Goal: Information Seeking & Learning: Learn about a topic

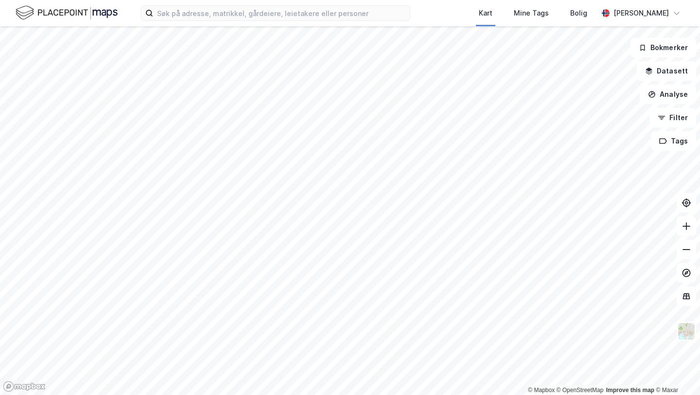
click at [386, 24] on div "Kart Mine Tags Bolig [PERSON_NAME] © Mapbox © OpenStreetMap Improve this map © …" at bounding box center [350, 197] width 700 height 395
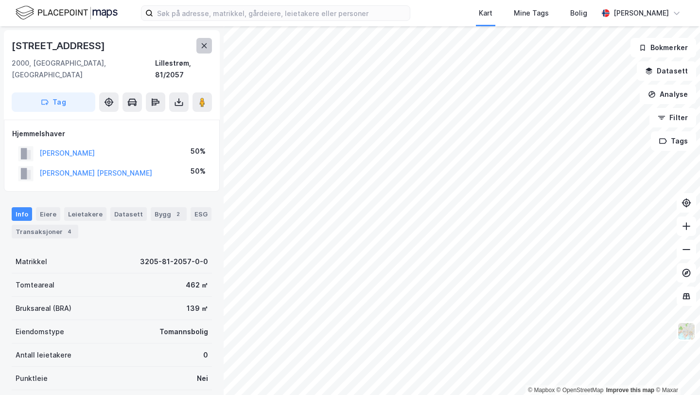
click at [206, 49] on icon at bounding box center [204, 46] width 8 height 8
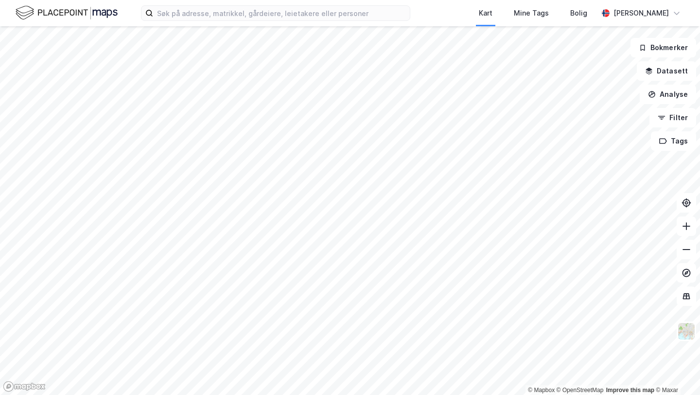
click at [347, 0] on html "Kart Mine Tags Bolig [PERSON_NAME] © Mapbox © OpenStreetMap Improve this map © …" at bounding box center [350, 197] width 700 height 395
click at [290, 0] on html "Kart Mine Tags Bolig [PERSON_NAME] © Mapbox © OpenStreetMap Improve this map © …" at bounding box center [350, 197] width 700 height 395
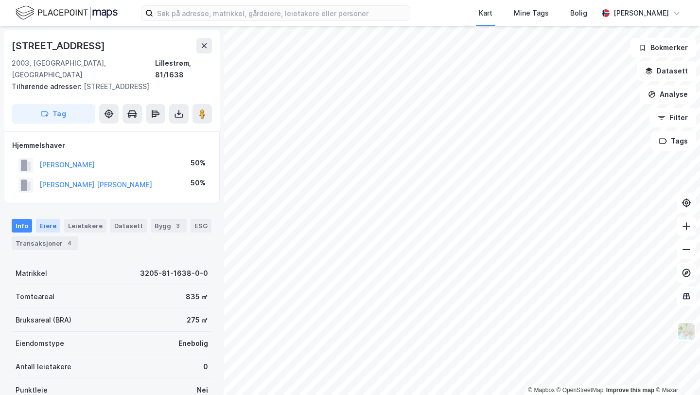
click at [37, 219] on div "Eiere" at bounding box center [48, 226] width 24 height 14
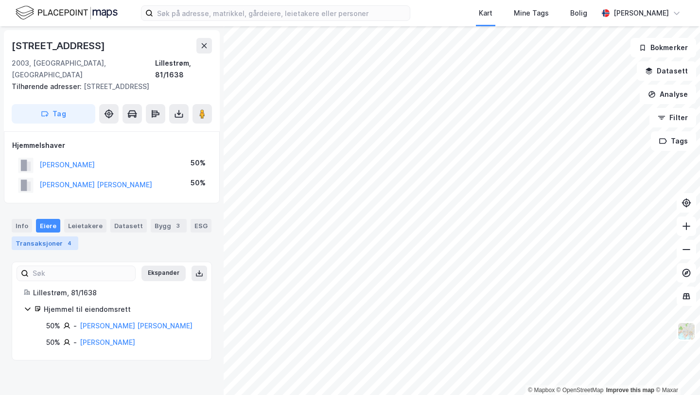
click at [57, 236] on div "Transaksjoner 4" at bounding box center [45, 243] width 67 height 14
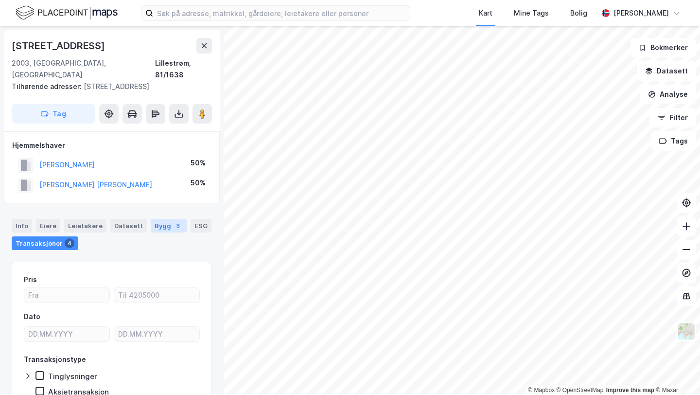
click at [157, 219] on div "Bygg 3" at bounding box center [169, 226] width 36 height 14
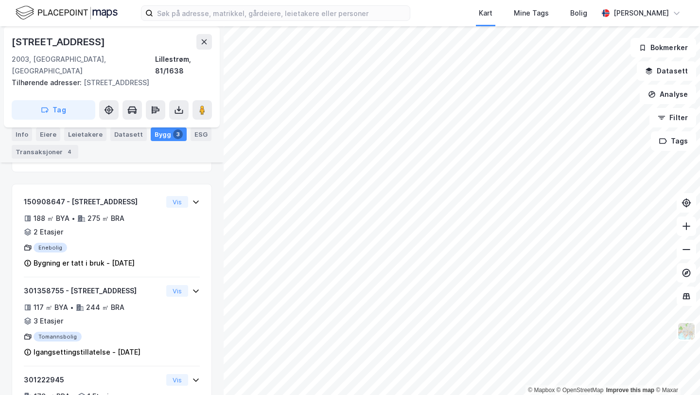
scroll to position [226, 0]
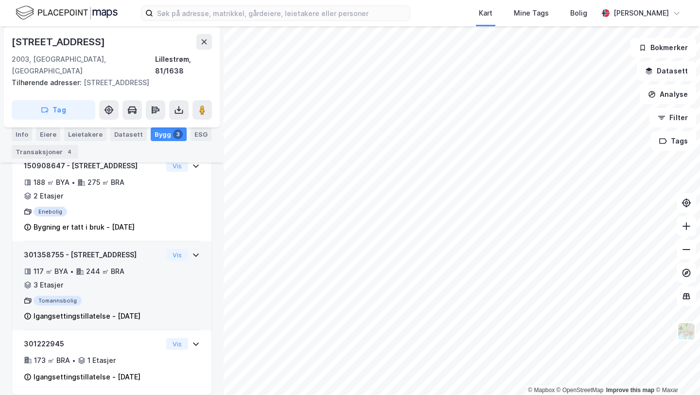
click at [120, 266] on div "244 ㎡ BRA" at bounding box center [105, 272] width 38 height 12
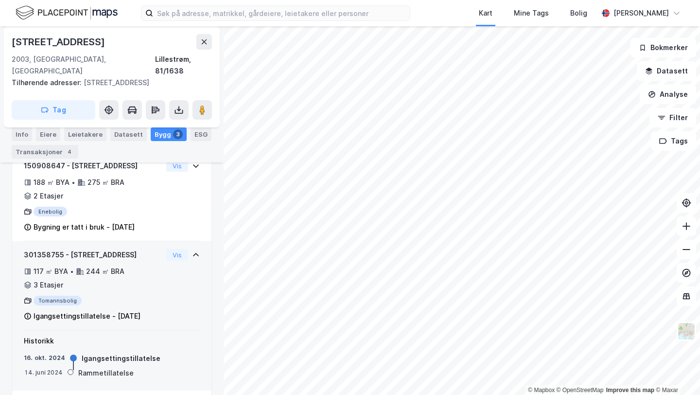
click at [120, 266] on div "244 ㎡ BRA" at bounding box center [105, 272] width 38 height 12
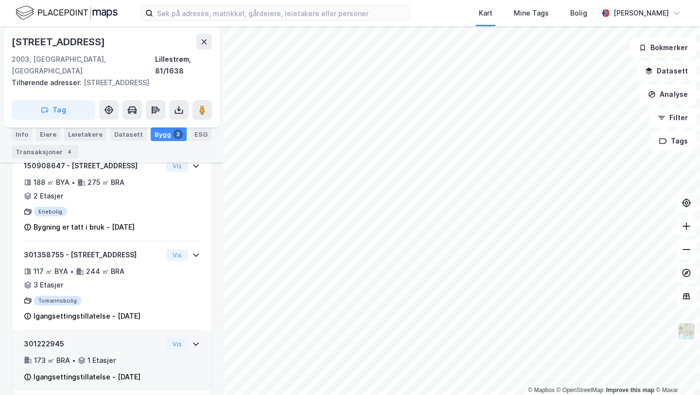
click at [143, 342] on div "301222945 173 ㎡ BRA • 1 Etasjer Igangsettingstillatelse - [DATE]" at bounding box center [93, 360] width 139 height 45
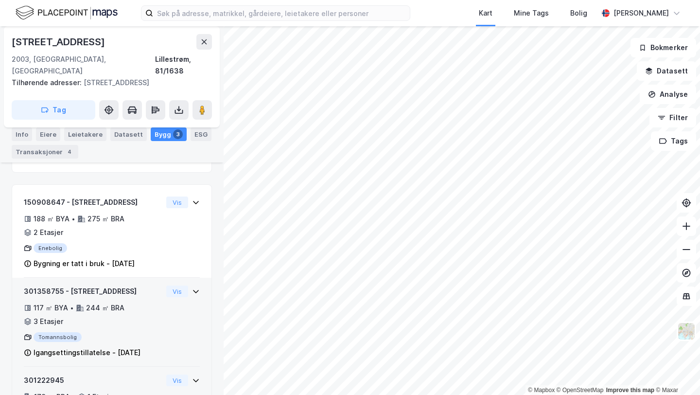
scroll to position [0, 0]
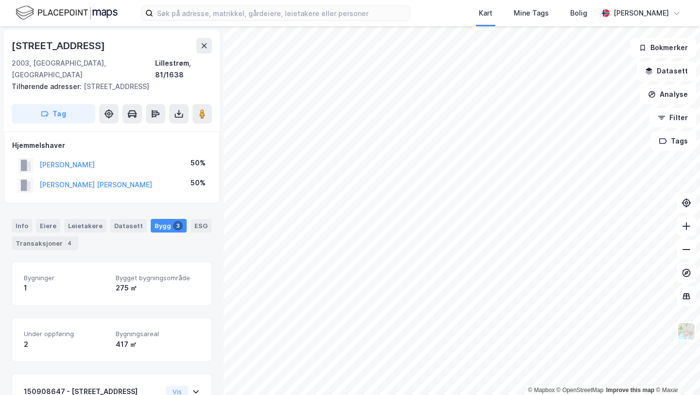
click at [63, 44] on div "[STREET_ADDRESS]" at bounding box center [59, 46] width 95 height 16
click at [205, 47] on icon at bounding box center [204, 46] width 8 height 8
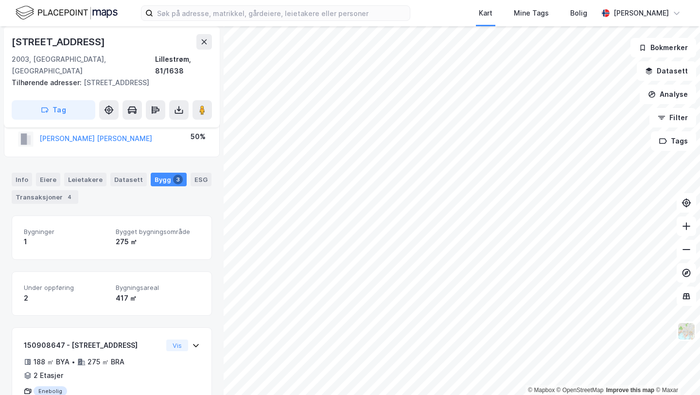
click at [39, 39] on div "[STREET_ADDRESS]" at bounding box center [59, 42] width 95 height 16
click at [204, 43] on icon at bounding box center [204, 42] width 8 height 8
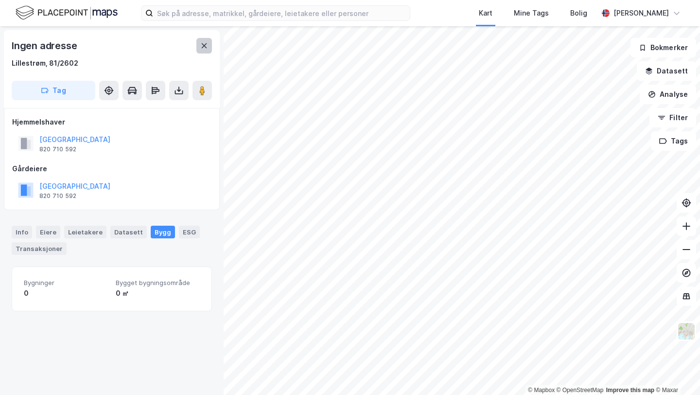
click at [203, 51] on button at bounding box center [204, 46] width 16 height 16
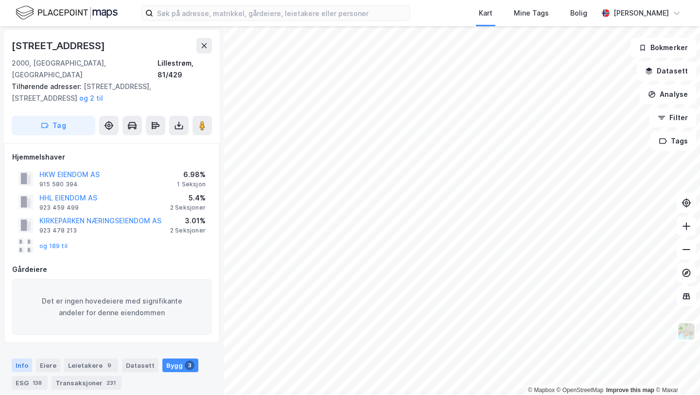
click at [27, 358] on div "Info" at bounding box center [22, 365] width 20 height 14
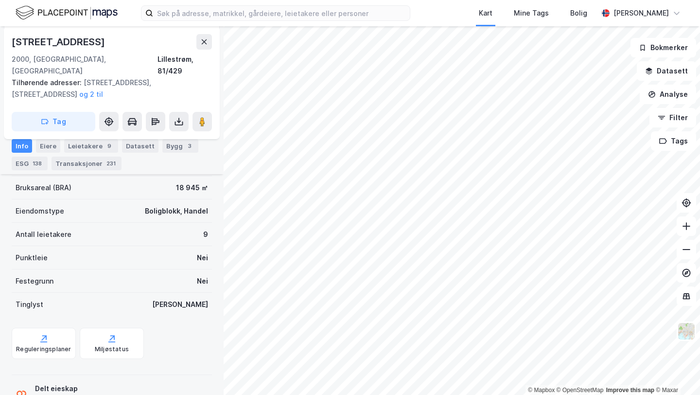
scroll to position [264, 0]
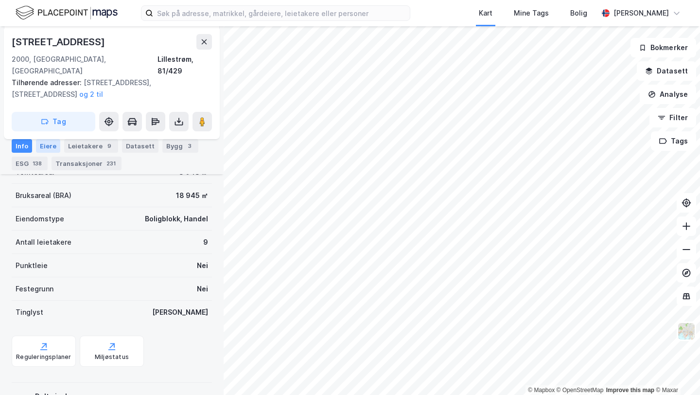
click at [43, 148] on div "Eiere" at bounding box center [48, 146] width 24 height 14
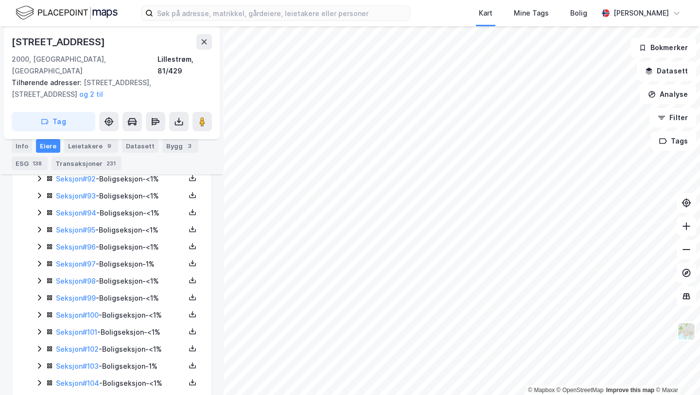
scroll to position [2128, 0]
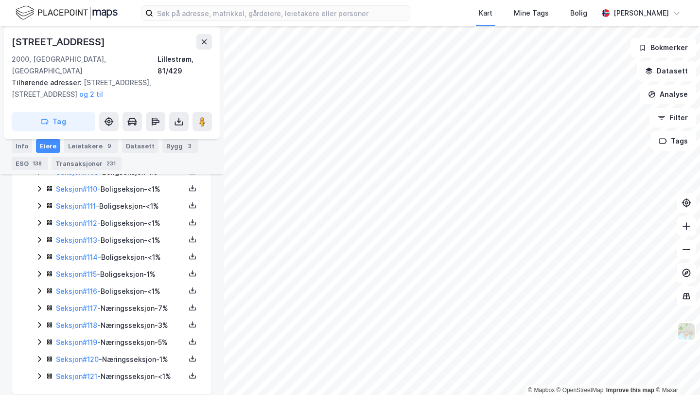
click at [35, 304] on icon at bounding box center [39, 308] width 8 height 8
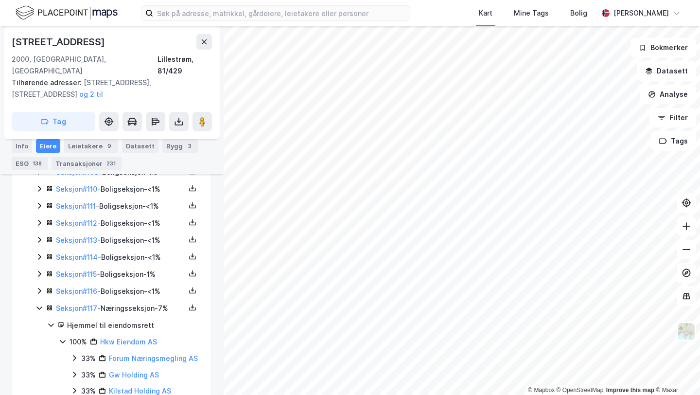
scroll to position [2211, 0]
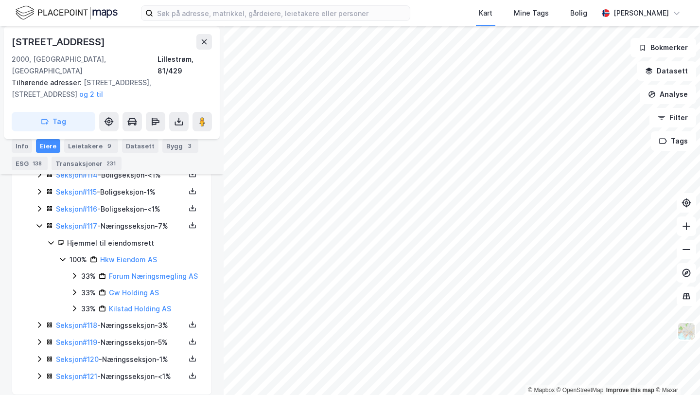
click at [43, 321] on icon at bounding box center [39, 325] width 8 height 8
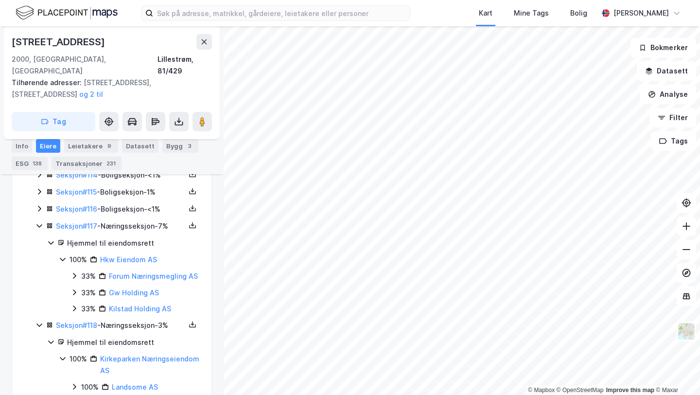
scroll to position [2272, 0]
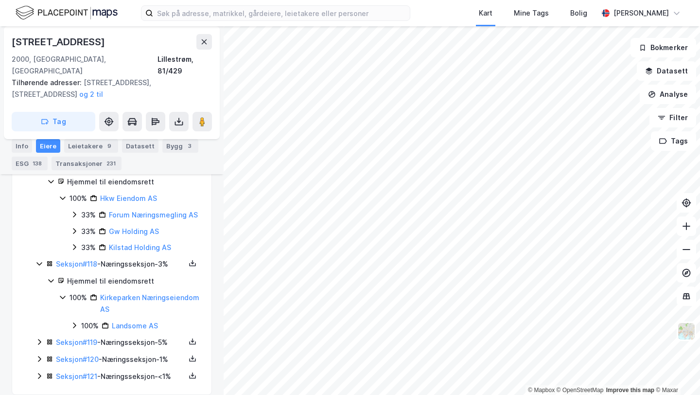
click at [39, 338] on icon at bounding box center [39, 342] width 8 height 8
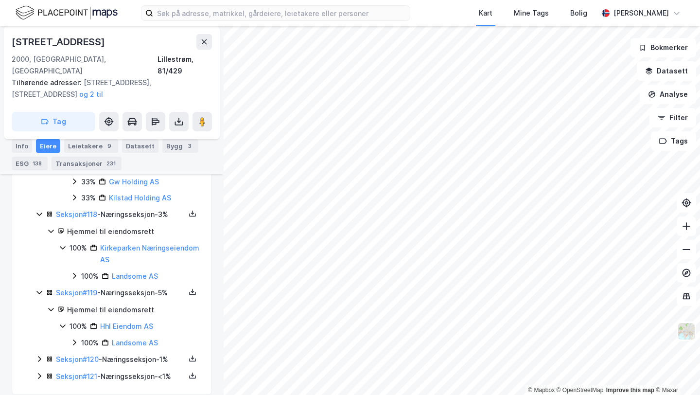
click at [37, 355] on icon at bounding box center [39, 359] width 8 height 8
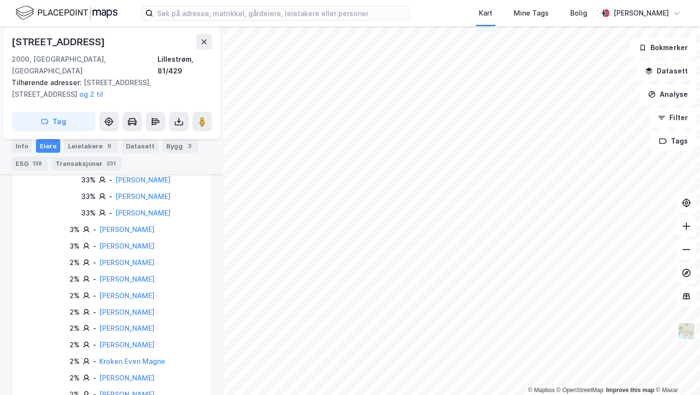
scroll to position [2767, 0]
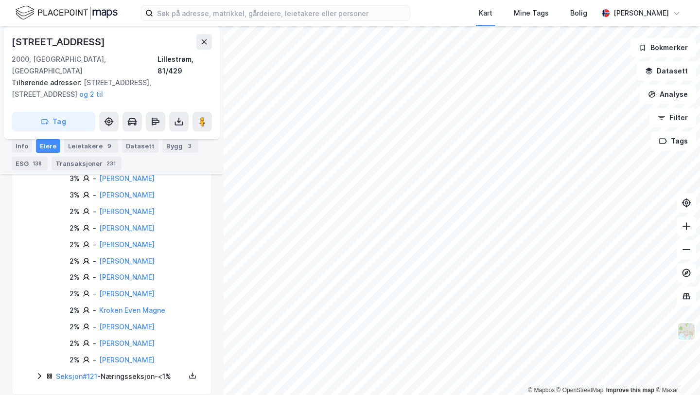
click at [41, 371] on div "Seksjon # 121 - Næringsseksjon - <1%" at bounding box center [117, 377] width 164 height 12
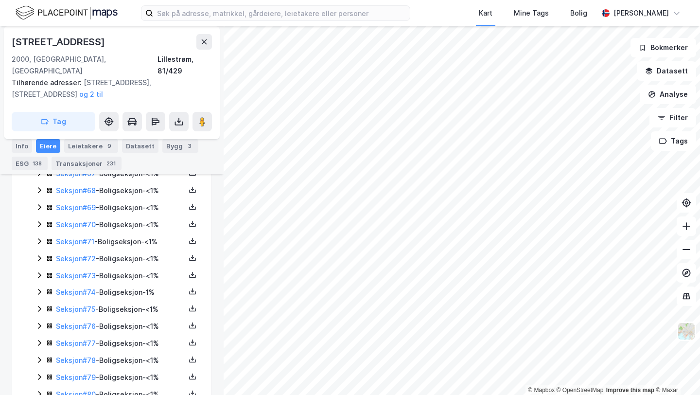
scroll to position [1116, 0]
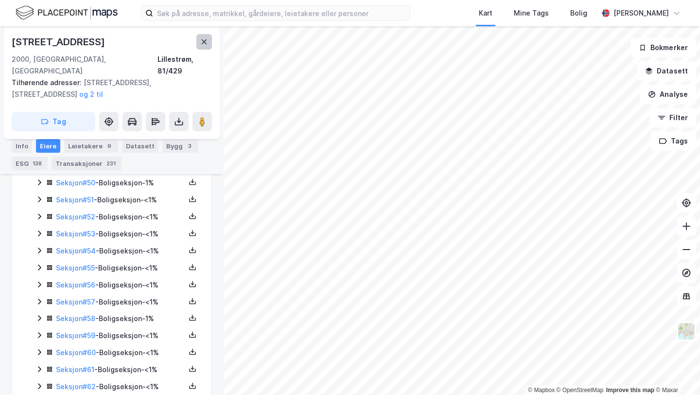
click at [201, 39] on icon at bounding box center [204, 42] width 8 height 8
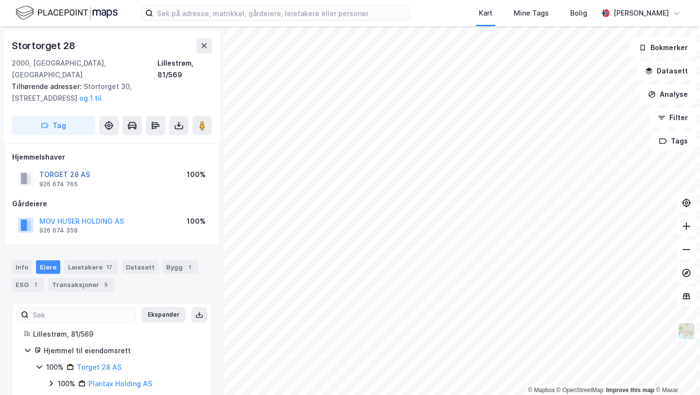
click at [0, 0] on button "TORGET 28 AS" at bounding box center [0, 0] width 0 height 0
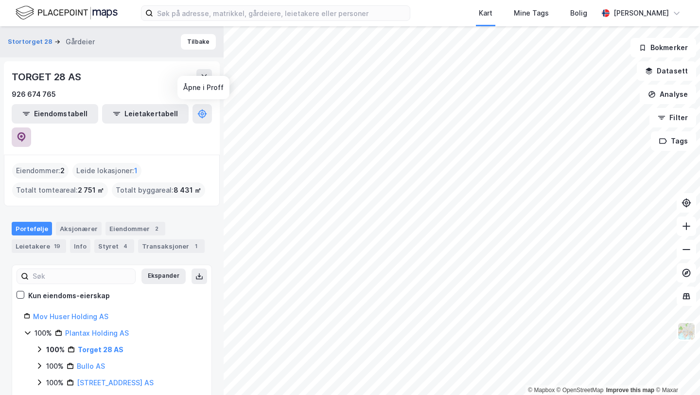
click at [26, 132] on icon at bounding box center [22, 137] width 10 height 10
click at [202, 77] on icon at bounding box center [204, 77] width 8 height 8
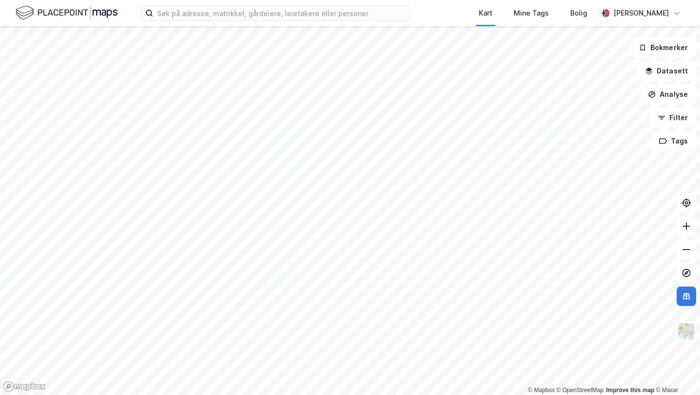
click at [683, 291] on icon at bounding box center [687, 296] width 10 height 10
click at [685, 278] on button at bounding box center [686, 272] width 19 height 19
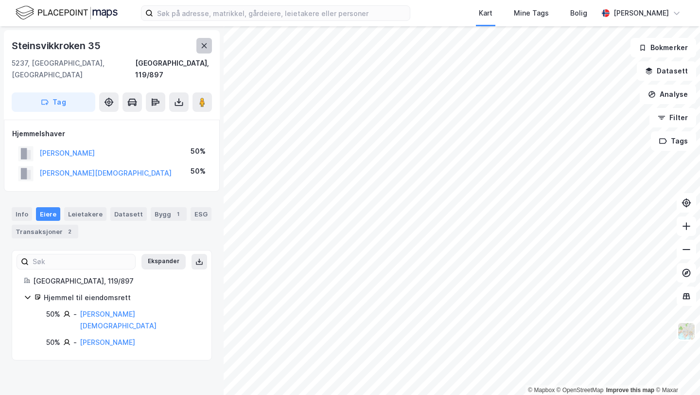
click at [206, 42] on icon at bounding box center [204, 46] width 8 height 8
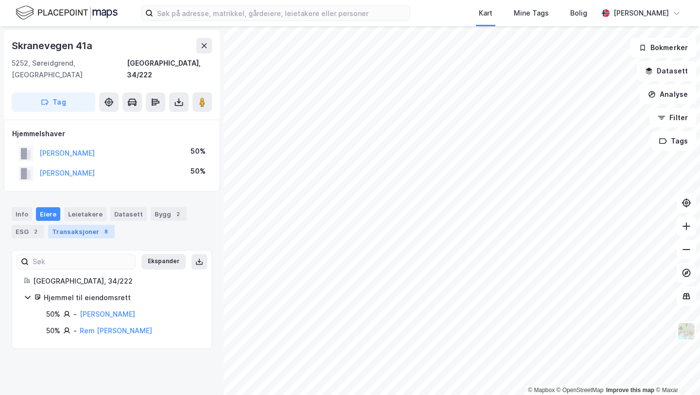
click at [93, 225] on div "Transaksjoner 8" at bounding box center [81, 232] width 67 height 14
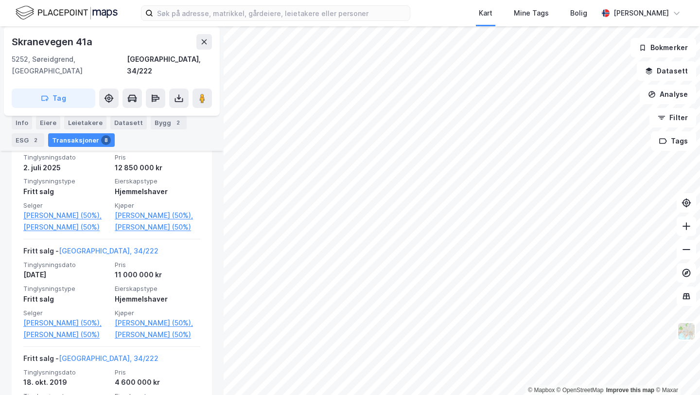
scroll to position [290, 0]
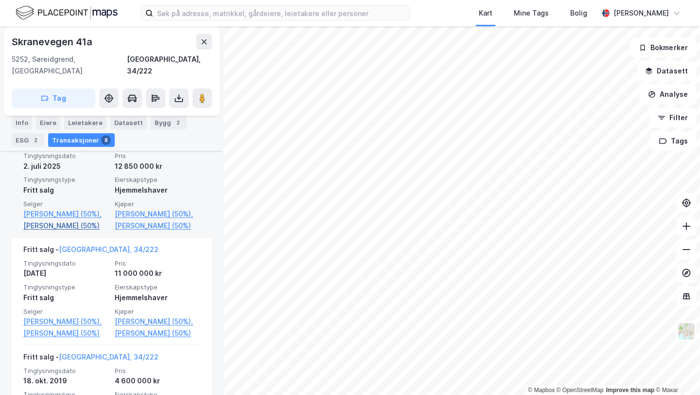
click at [60, 227] on link "[PERSON_NAME] (50%)" at bounding box center [66, 226] width 86 height 12
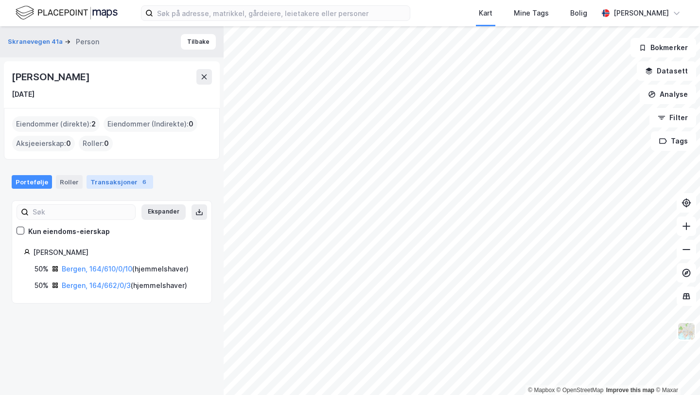
click at [130, 183] on div "Transaksjoner 6" at bounding box center [120, 182] width 67 height 14
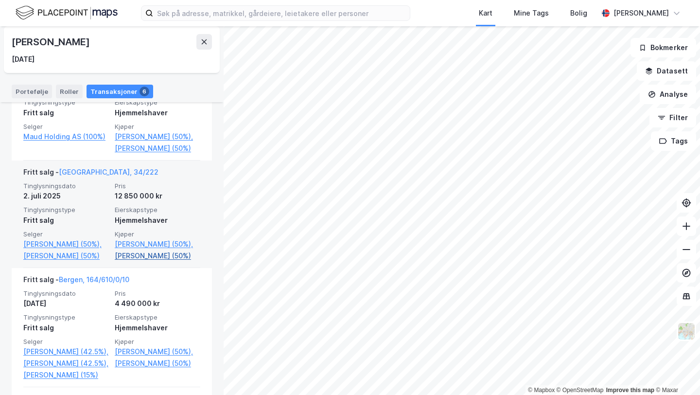
scroll to position [246, 0]
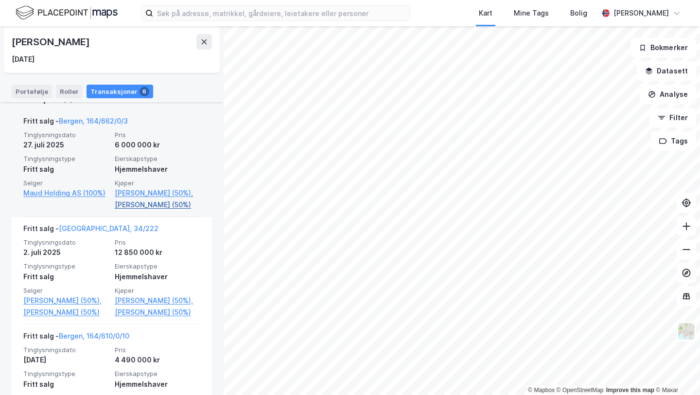
click at [137, 204] on link "[PERSON_NAME] (50%)" at bounding box center [158, 205] width 86 height 12
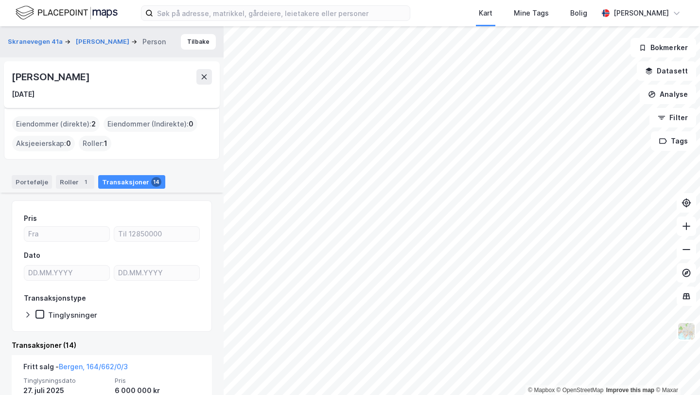
click at [48, 72] on div "[PERSON_NAME]" at bounding box center [52, 77] width 80 height 16
click at [0, 136] on div "Skranevegen 41a [PERSON_NAME] Person [PERSON_NAME] [DATE] Eiendommer (direkte) …" at bounding box center [112, 210] width 224 height 369
click at [208, 80] on icon at bounding box center [204, 77] width 8 height 8
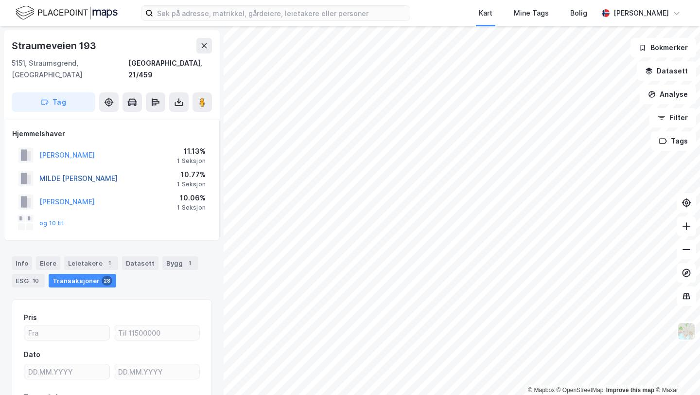
click at [0, 0] on button "MILDE [PERSON_NAME]" at bounding box center [0, 0] width 0 height 0
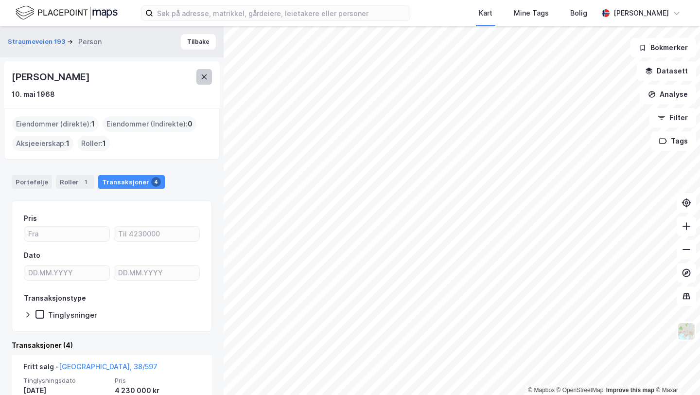
click at [199, 77] on button at bounding box center [204, 77] width 16 height 16
